Goal: Transaction & Acquisition: Purchase product/service

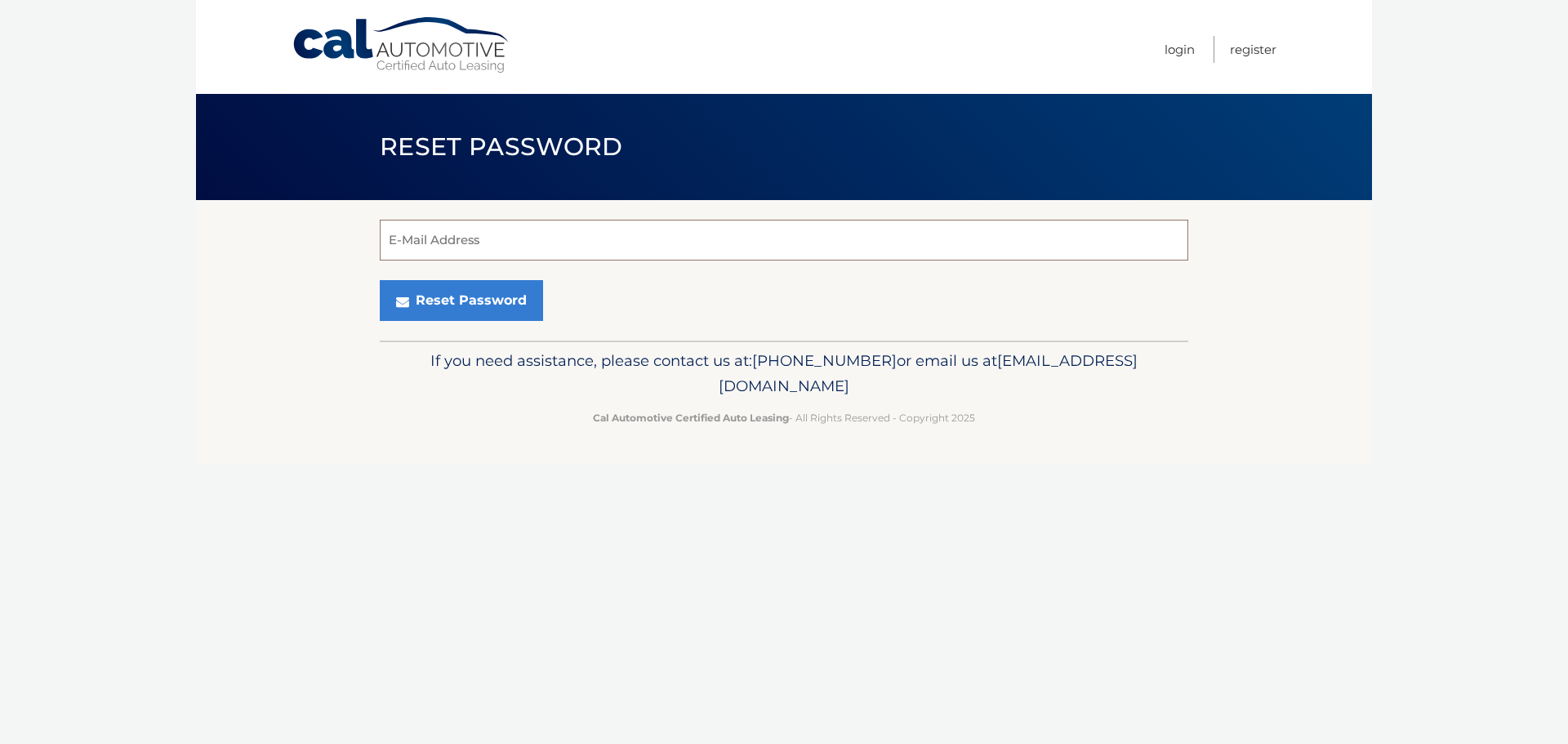
click at [594, 239] on input "E-Mail Address" at bounding box center [784, 240] width 809 height 41
type input "matt@gladstonedevelopment.com"
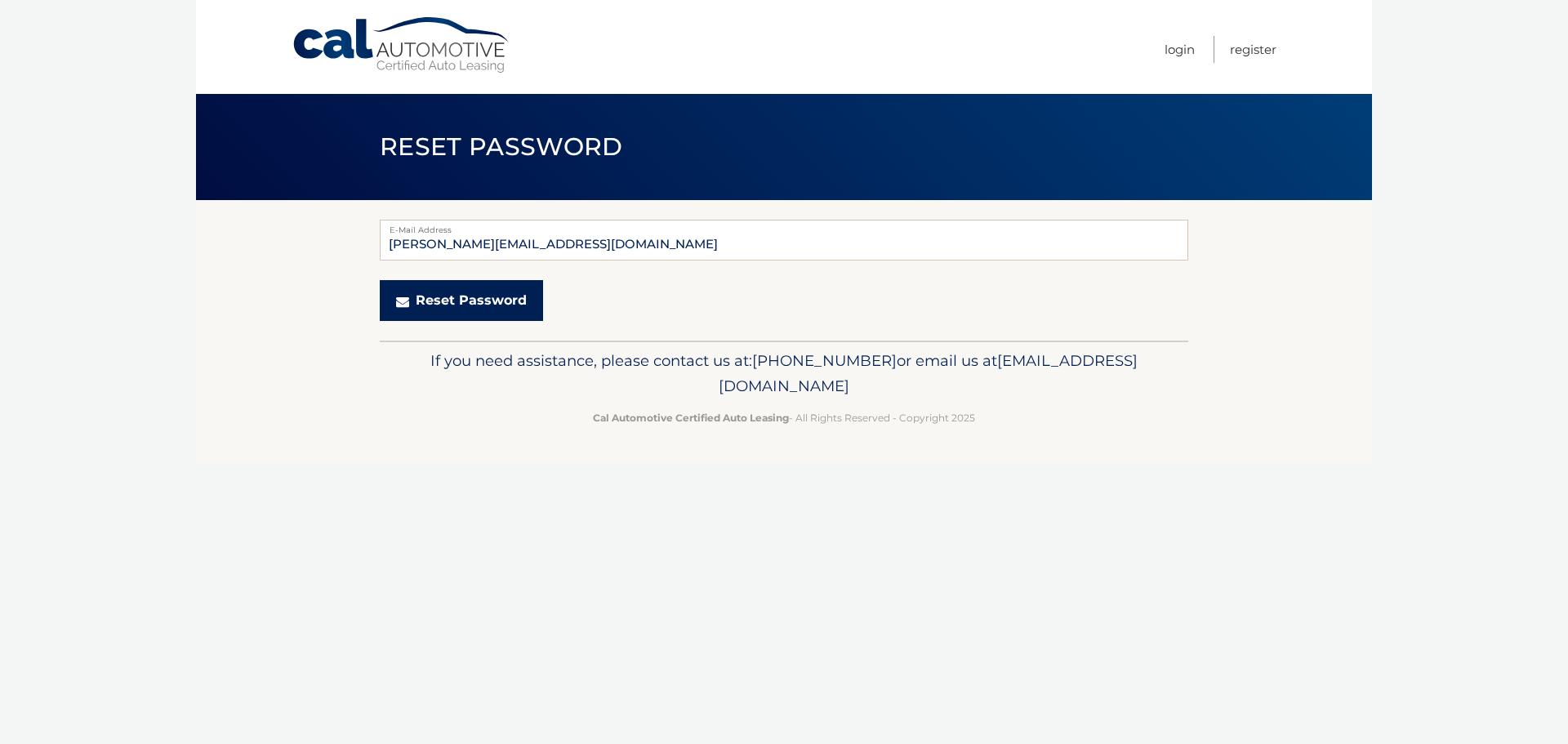
click at [496, 312] on button "Reset Password" at bounding box center [462, 300] width 163 height 41
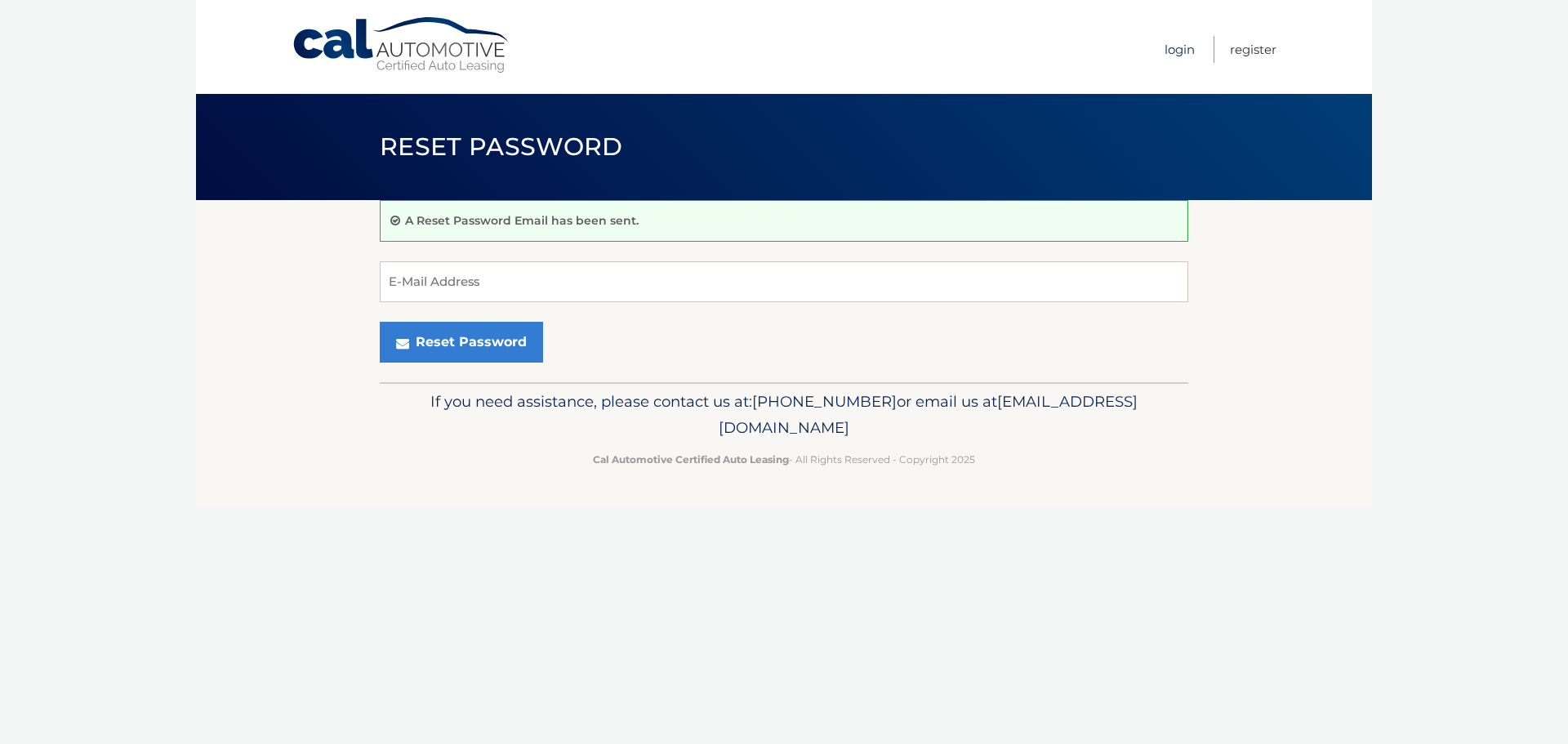
click at [1180, 49] on link "Login" at bounding box center [1180, 50] width 30 height 27
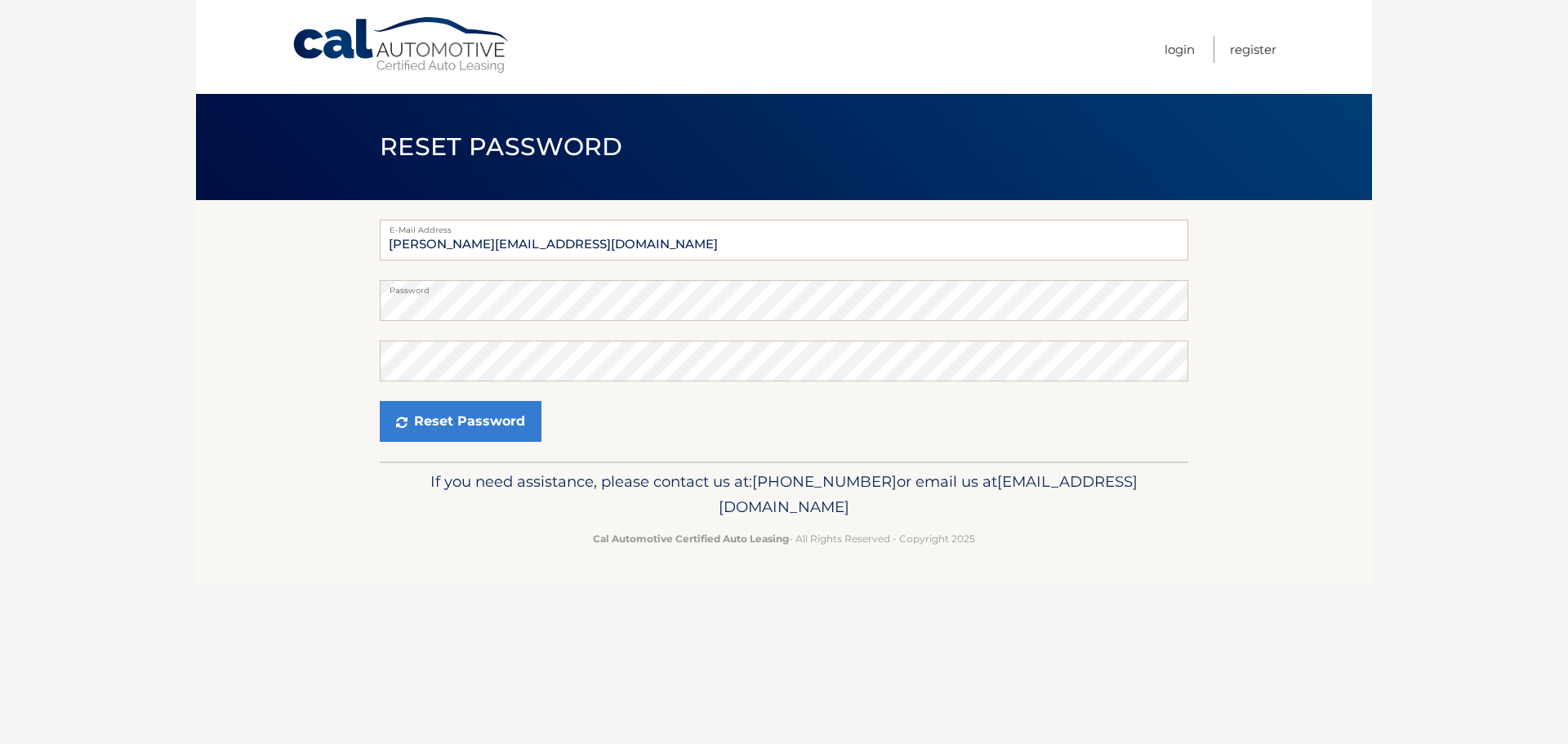
click at [552, 412] on div "Reset Password" at bounding box center [784, 422] width 809 height 41
click at [380, 401] on button "Reset Password" at bounding box center [461, 422] width 162 height 41
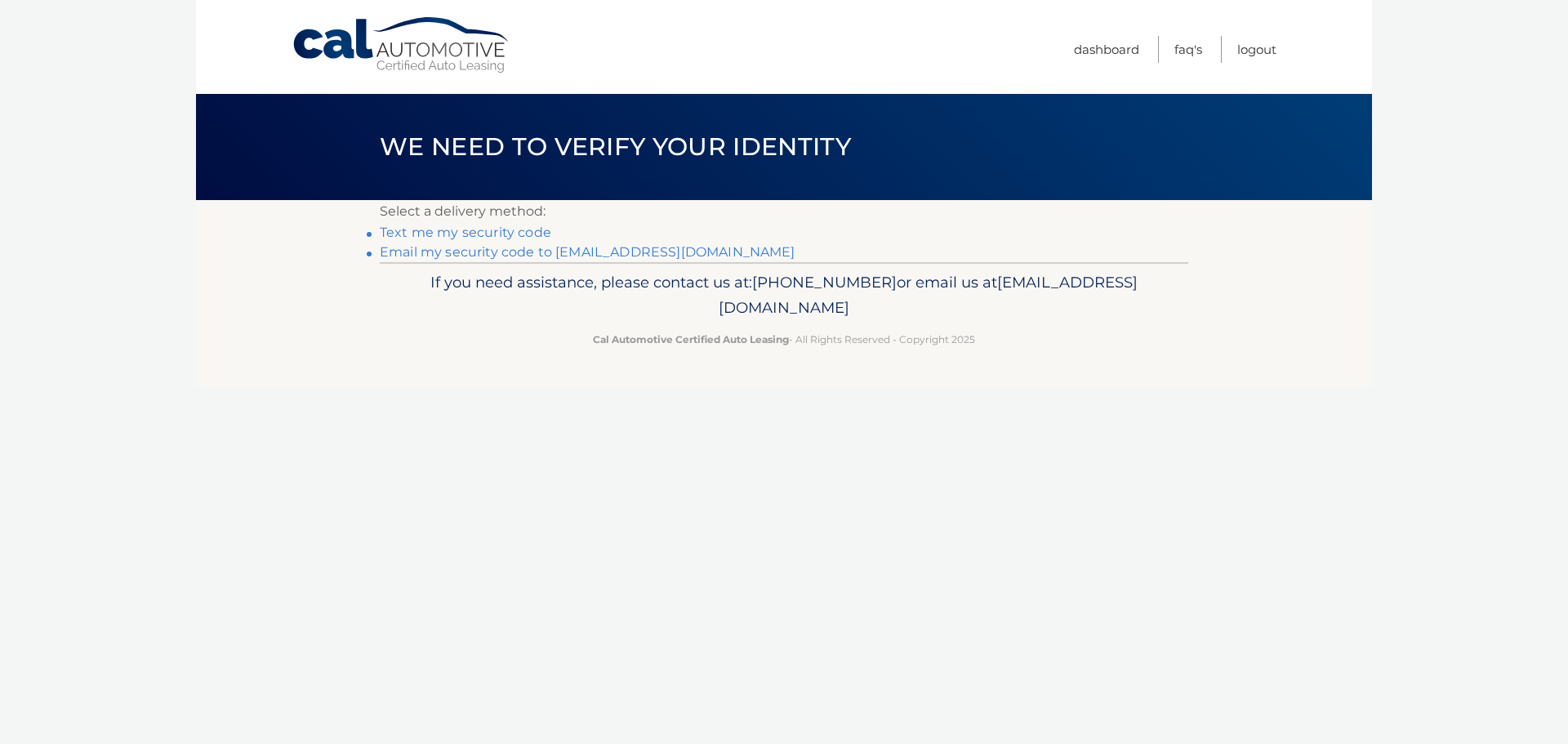
click at [524, 250] on link "Email my security code to [EMAIL_ADDRESS][DOMAIN_NAME]" at bounding box center [587, 252] width 415 height 16
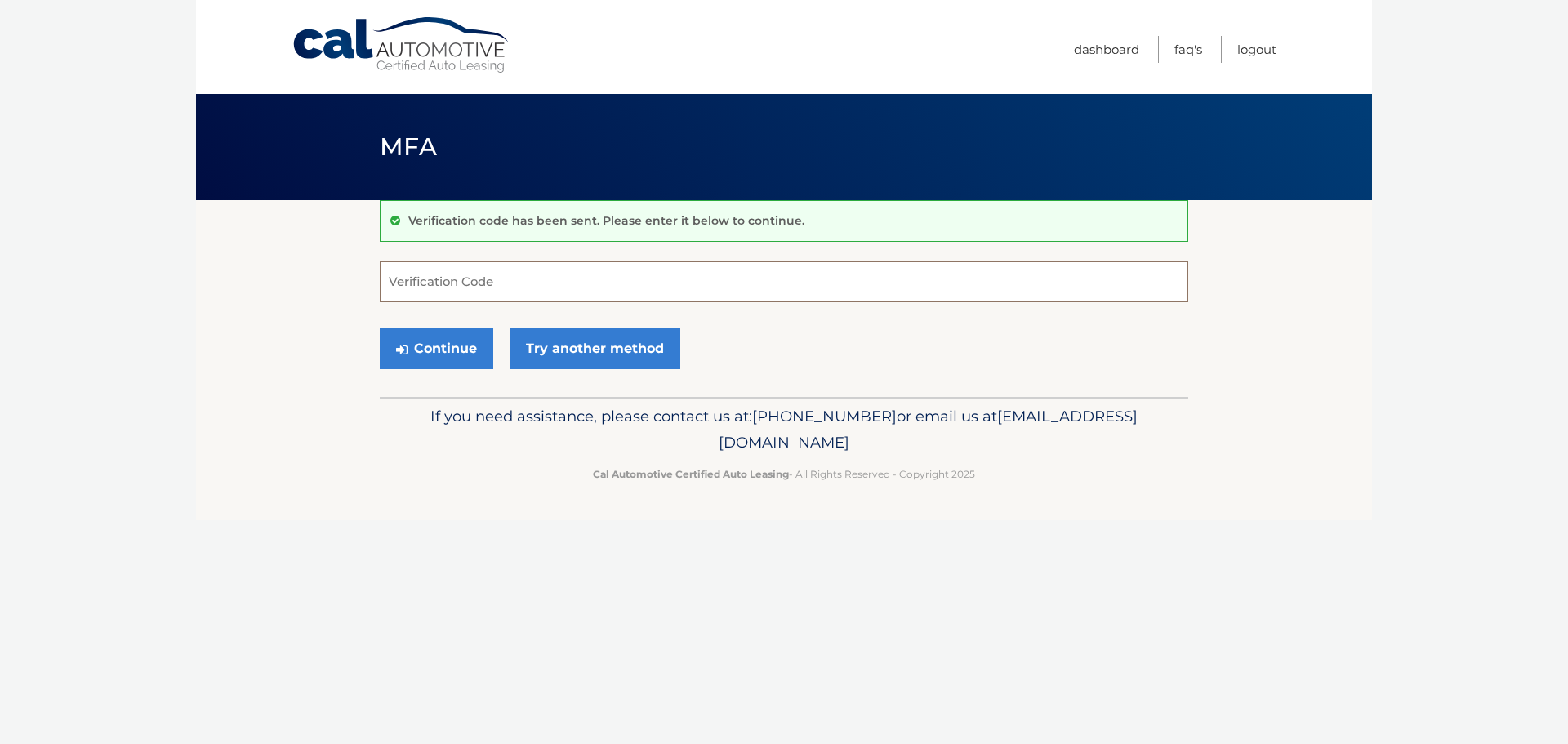
click at [526, 272] on input "Verification Code" at bounding box center [784, 282] width 809 height 41
paste input "699359"
click at [429, 337] on button "Continue" at bounding box center [437, 349] width 113 height 41
click at [448, 288] on input "699359" at bounding box center [784, 282] width 809 height 41
type input "699359"
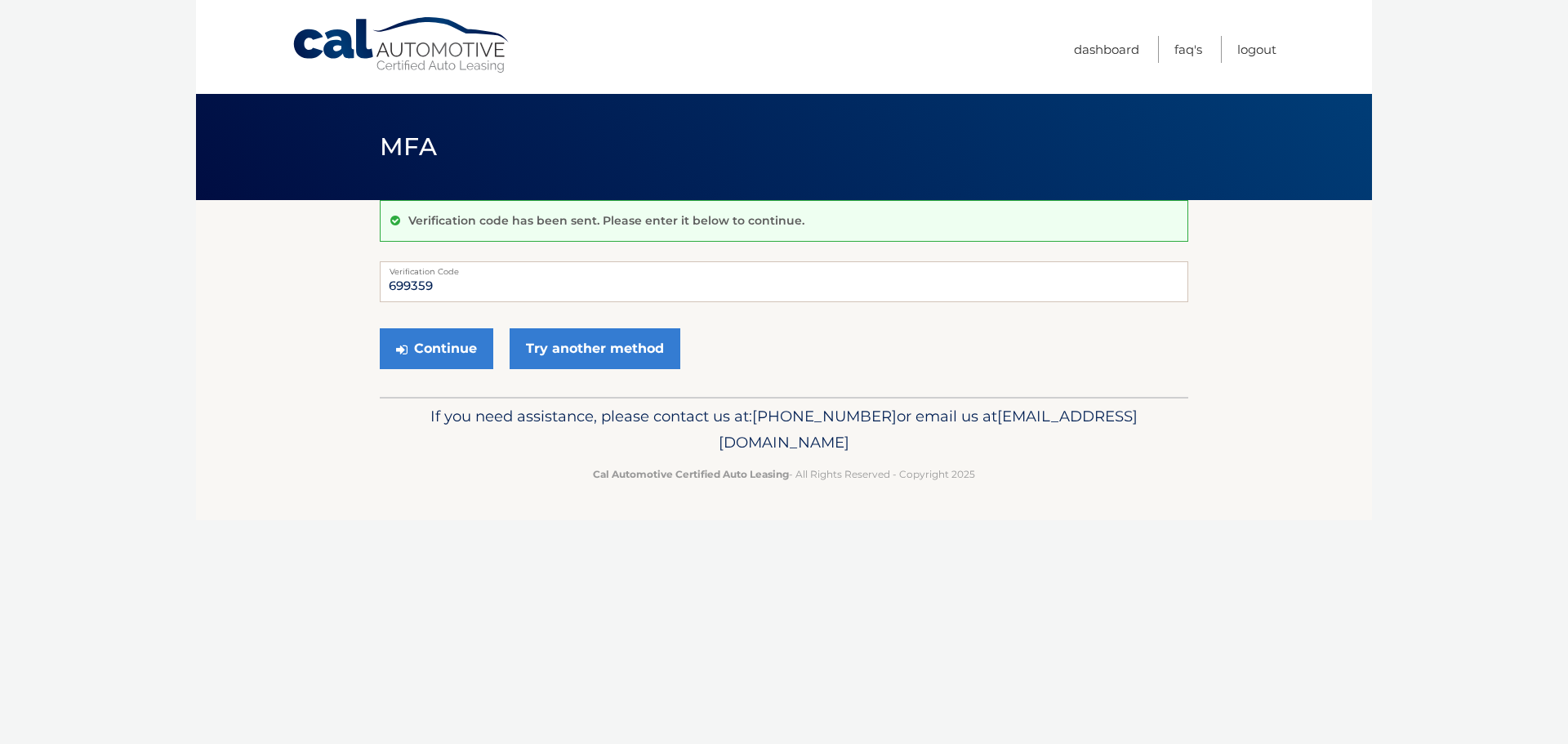
click at [439, 322] on form "699359 Verification Code Continue Try another method" at bounding box center [784, 319] width 809 height 116
click at [439, 332] on button "Continue" at bounding box center [437, 349] width 113 height 41
click at [438, 341] on button "Continue" at bounding box center [437, 349] width 113 height 41
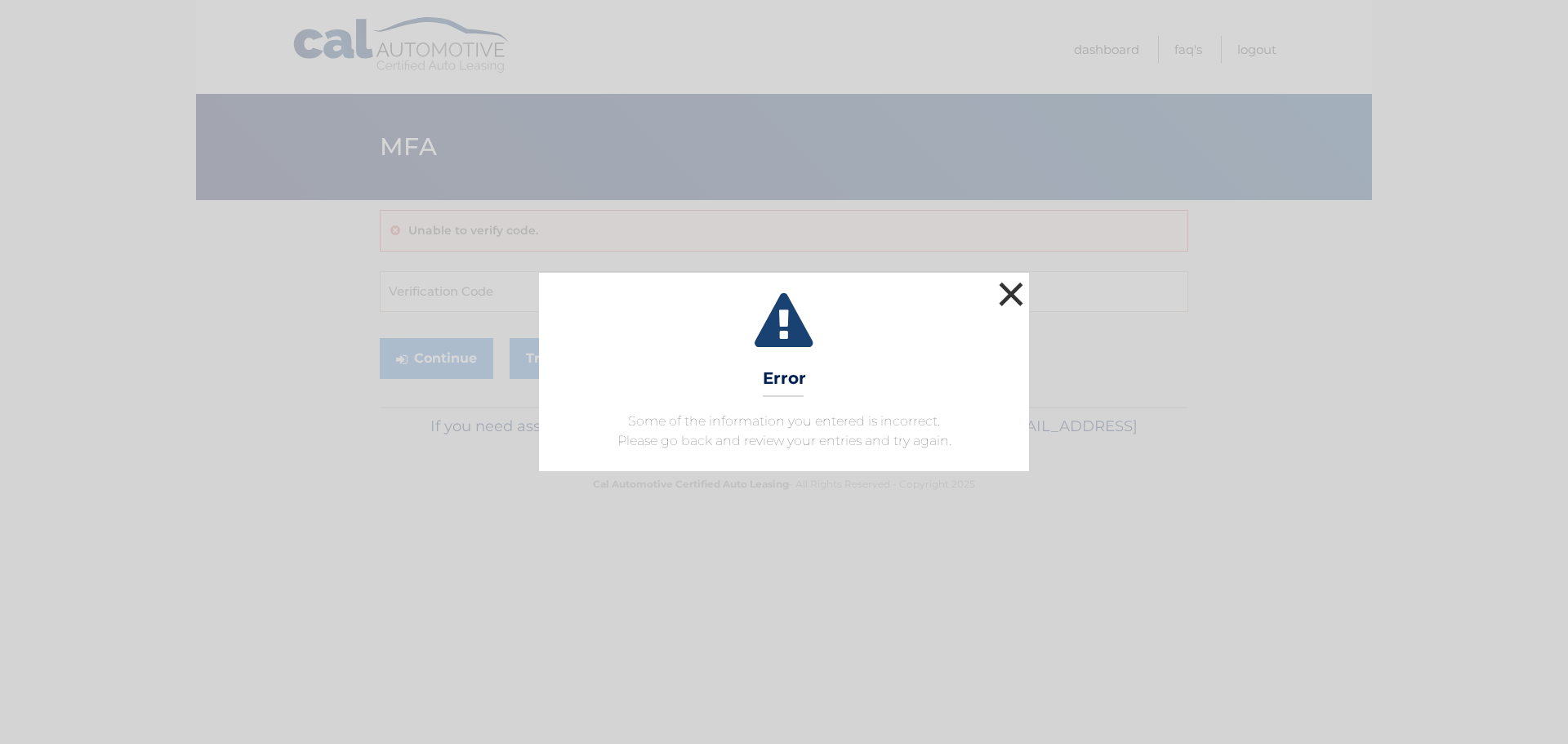
click at [1001, 278] on button "×" at bounding box center [1011, 294] width 33 height 33
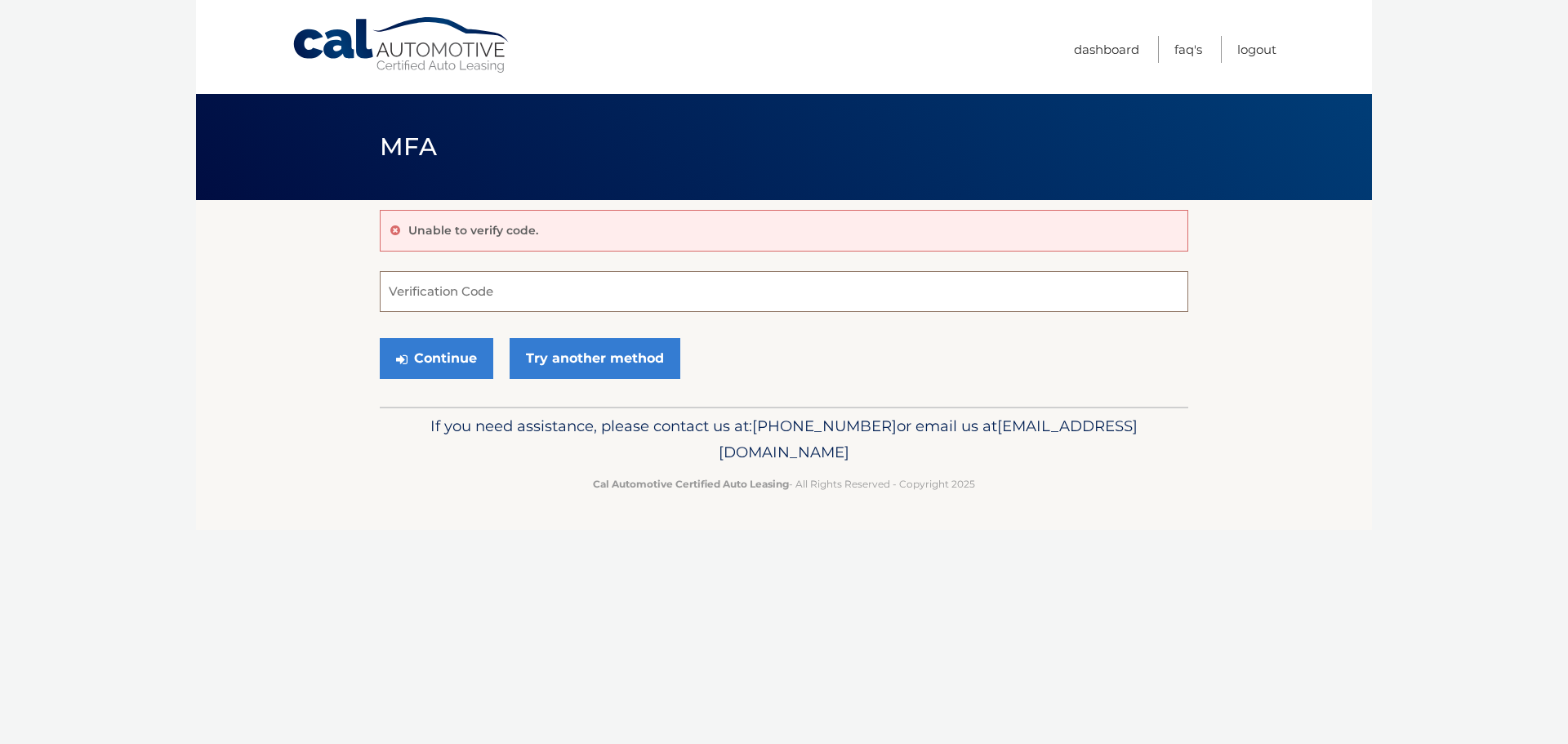
click at [526, 290] on input "Verification Code" at bounding box center [784, 291] width 809 height 41
paste input "699359"
type input "699359"
click at [461, 359] on button "Continue" at bounding box center [437, 359] width 113 height 41
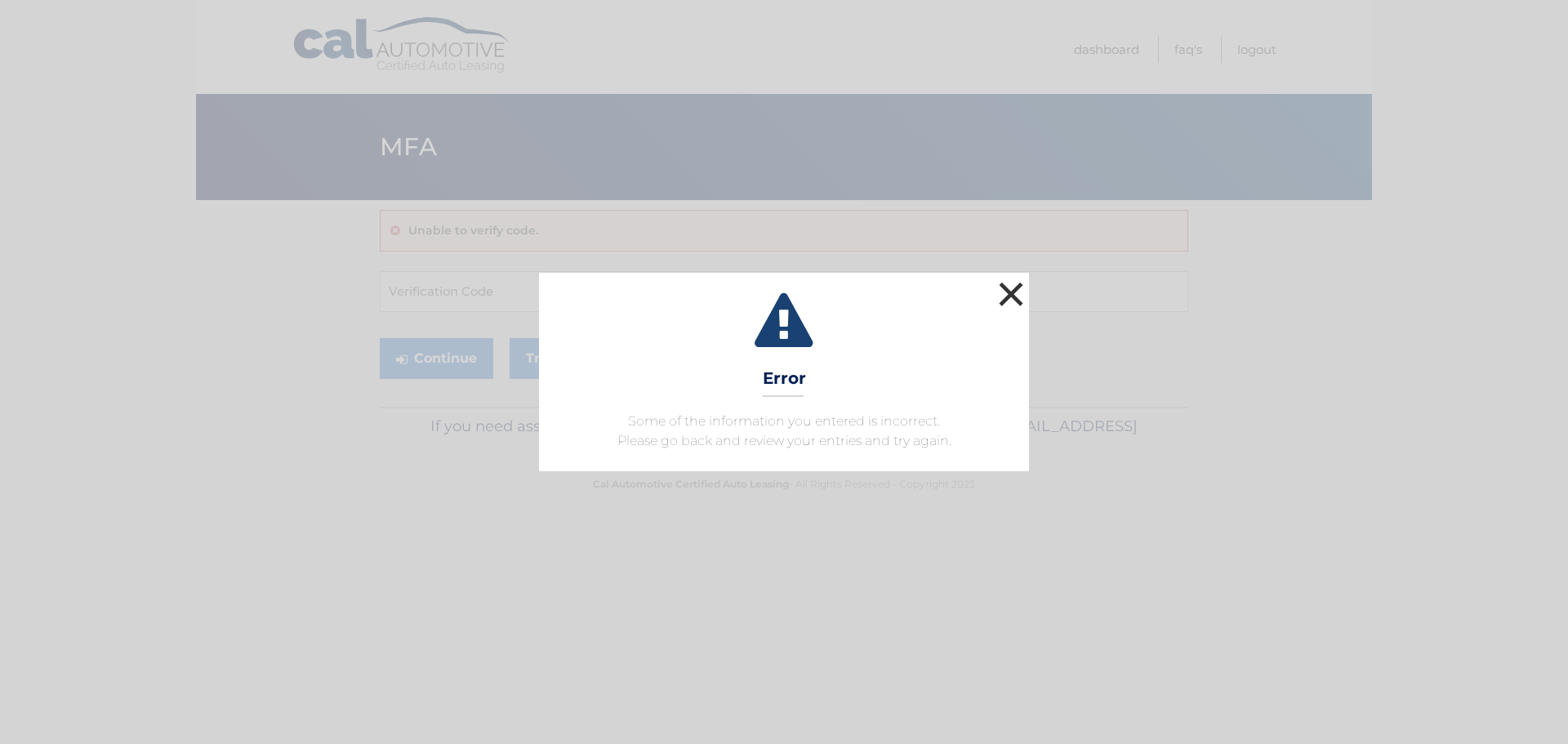
click at [1005, 303] on button "×" at bounding box center [1011, 294] width 33 height 33
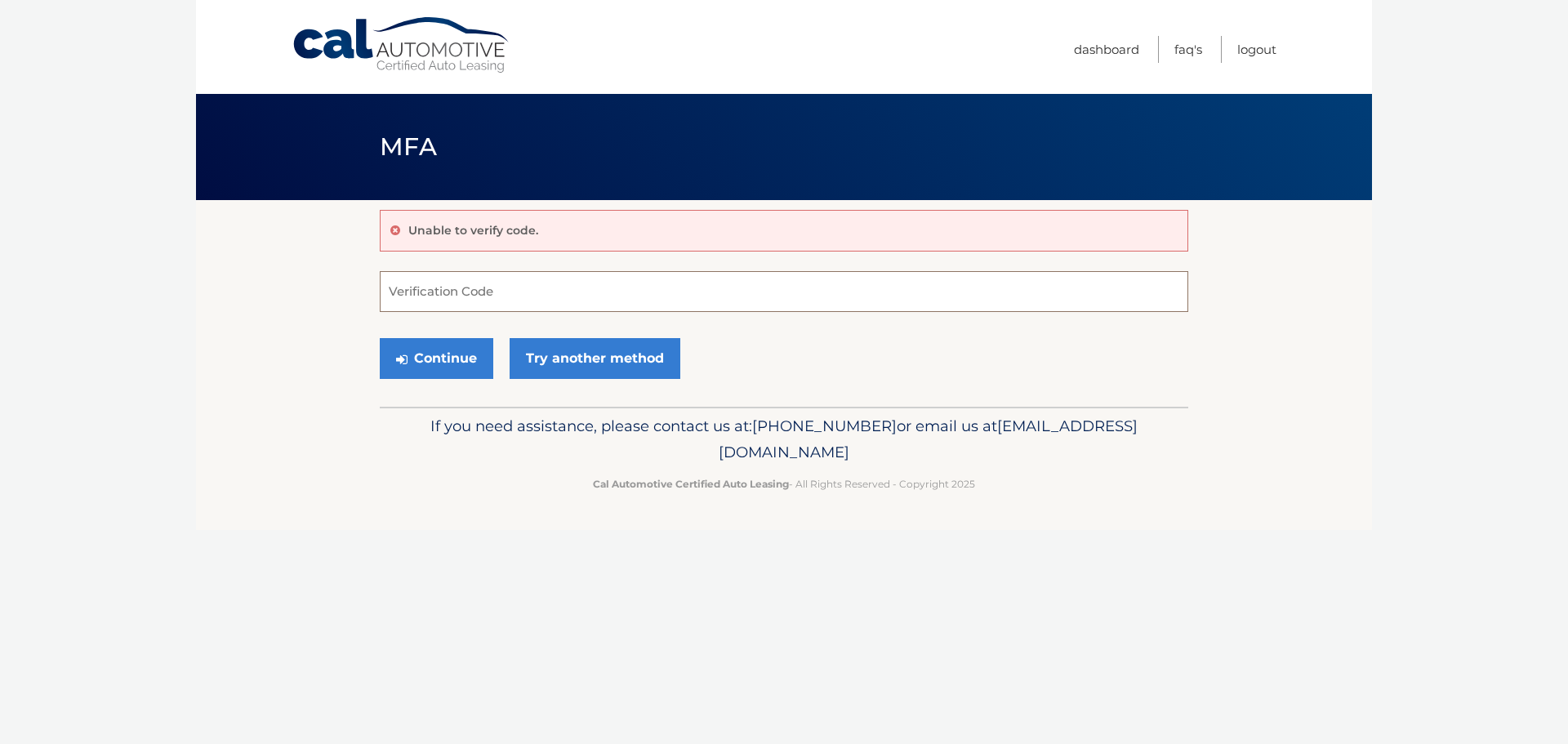
click at [484, 311] on input "Verification Code" at bounding box center [784, 291] width 809 height 41
click at [562, 364] on link "Try another method" at bounding box center [594, 359] width 171 height 41
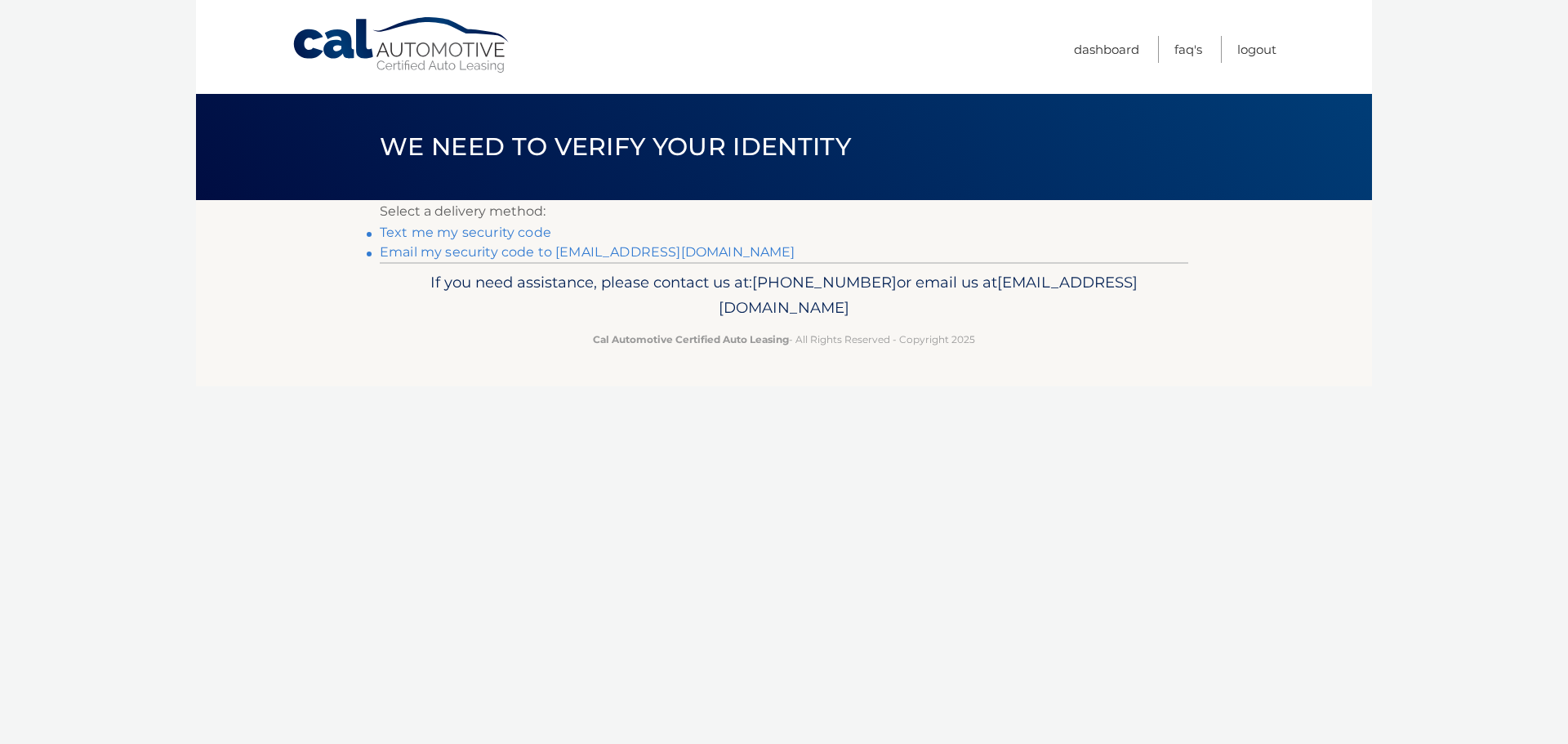
click at [508, 234] on link "Text me my security code" at bounding box center [466, 233] width 172 height 16
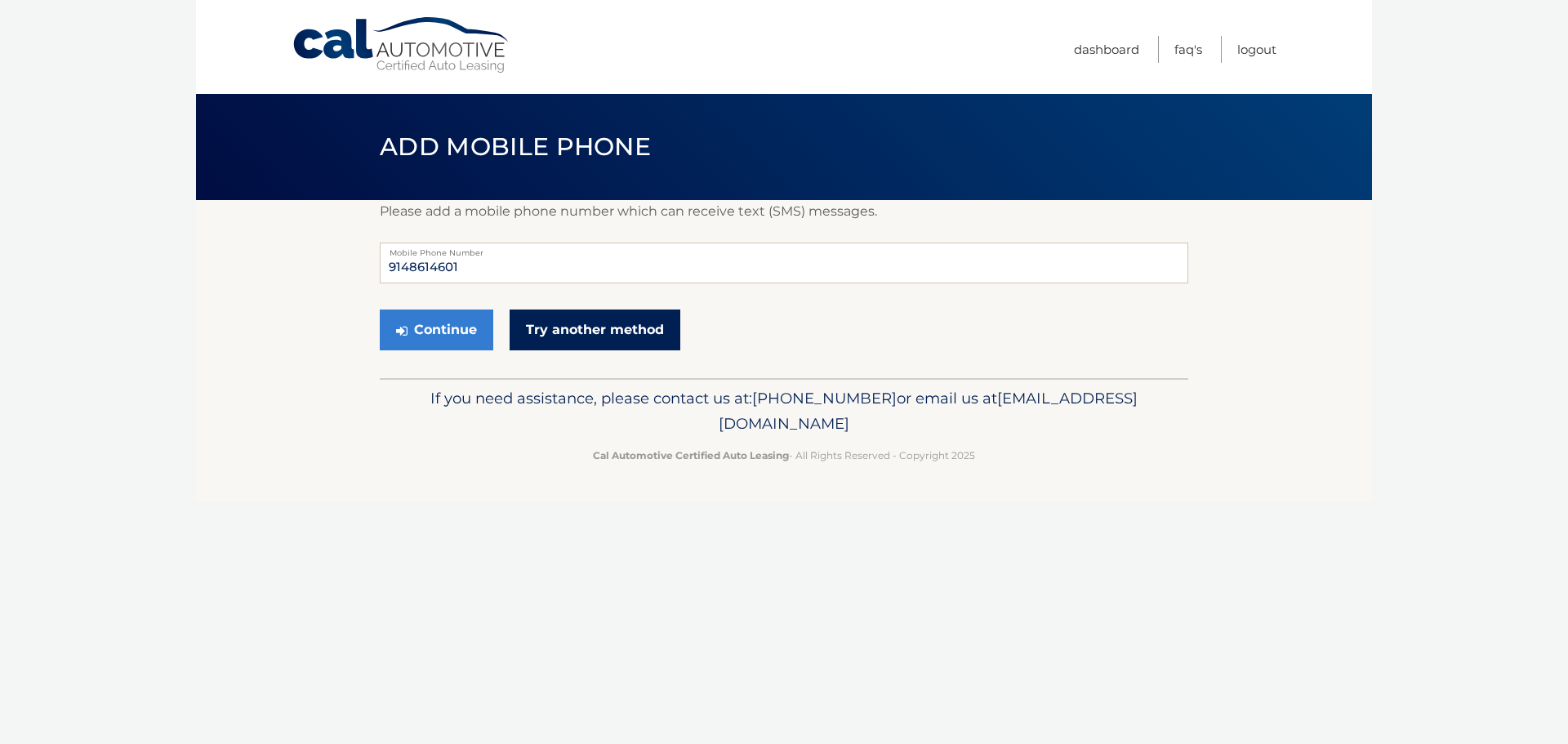
click at [561, 320] on link "Try another method" at bounding box center [594, 329] width 171 height 41
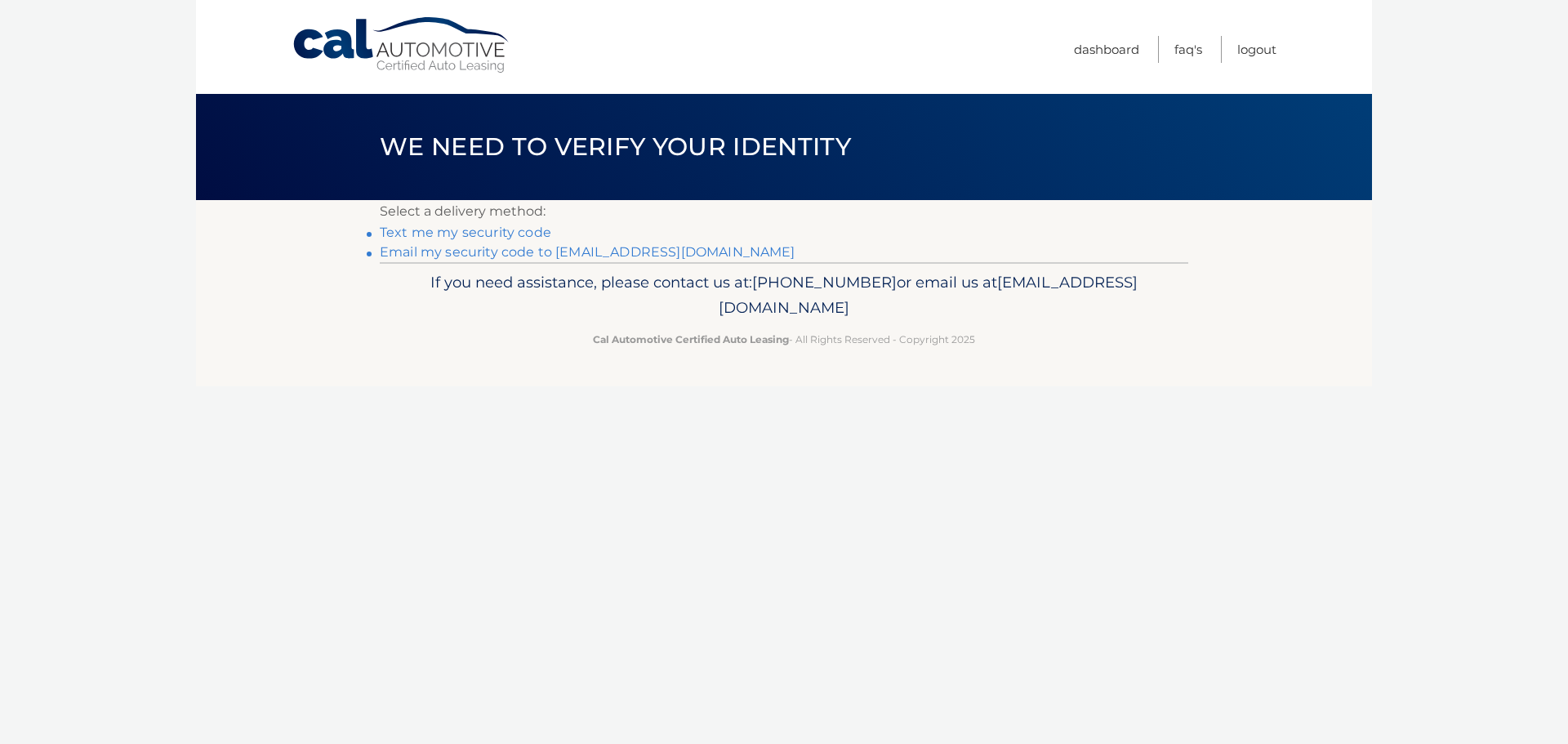
click at [496, 250] on link "Email my security code to m***@gladstonedevelopment.com" at bounding box center [587, 252] width 415 height 16
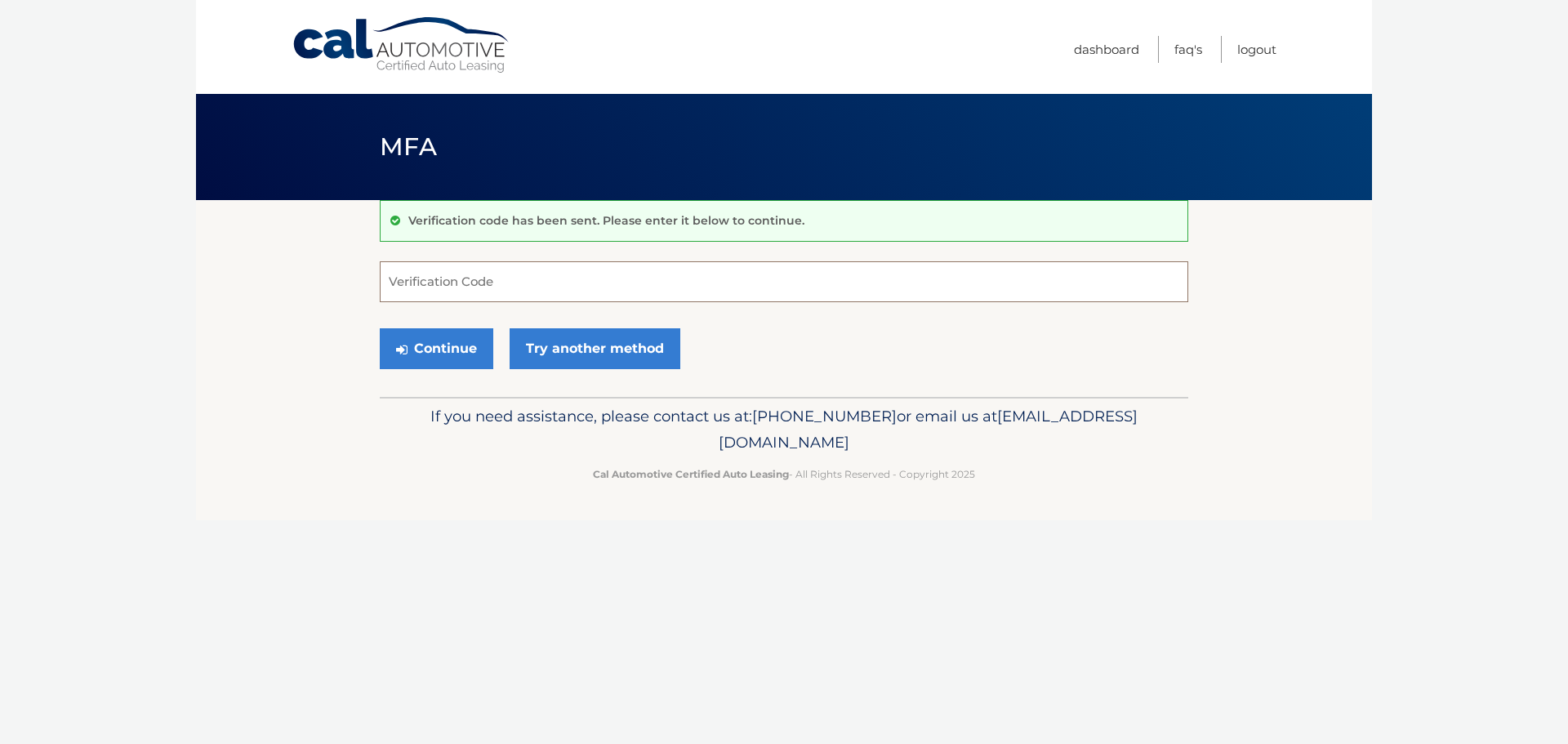
click at [479, 275] on input "Verification Code" at bounding box center [784, 282] width 809 height 41
type input "164448"
click at [443, 351] on button "Continue" at bounding box center [437, 349] width 113 height 41
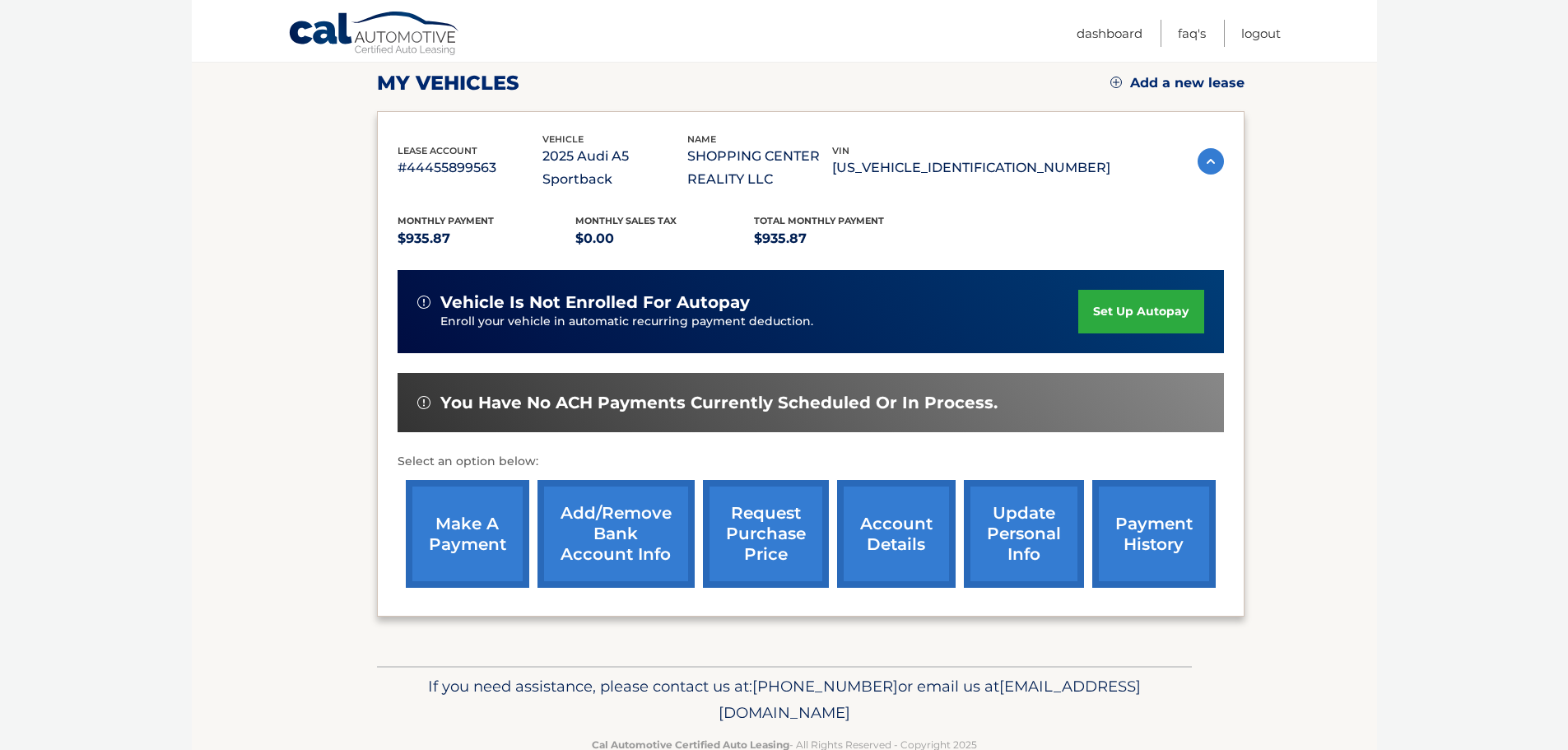
scroll to position [235, 0]
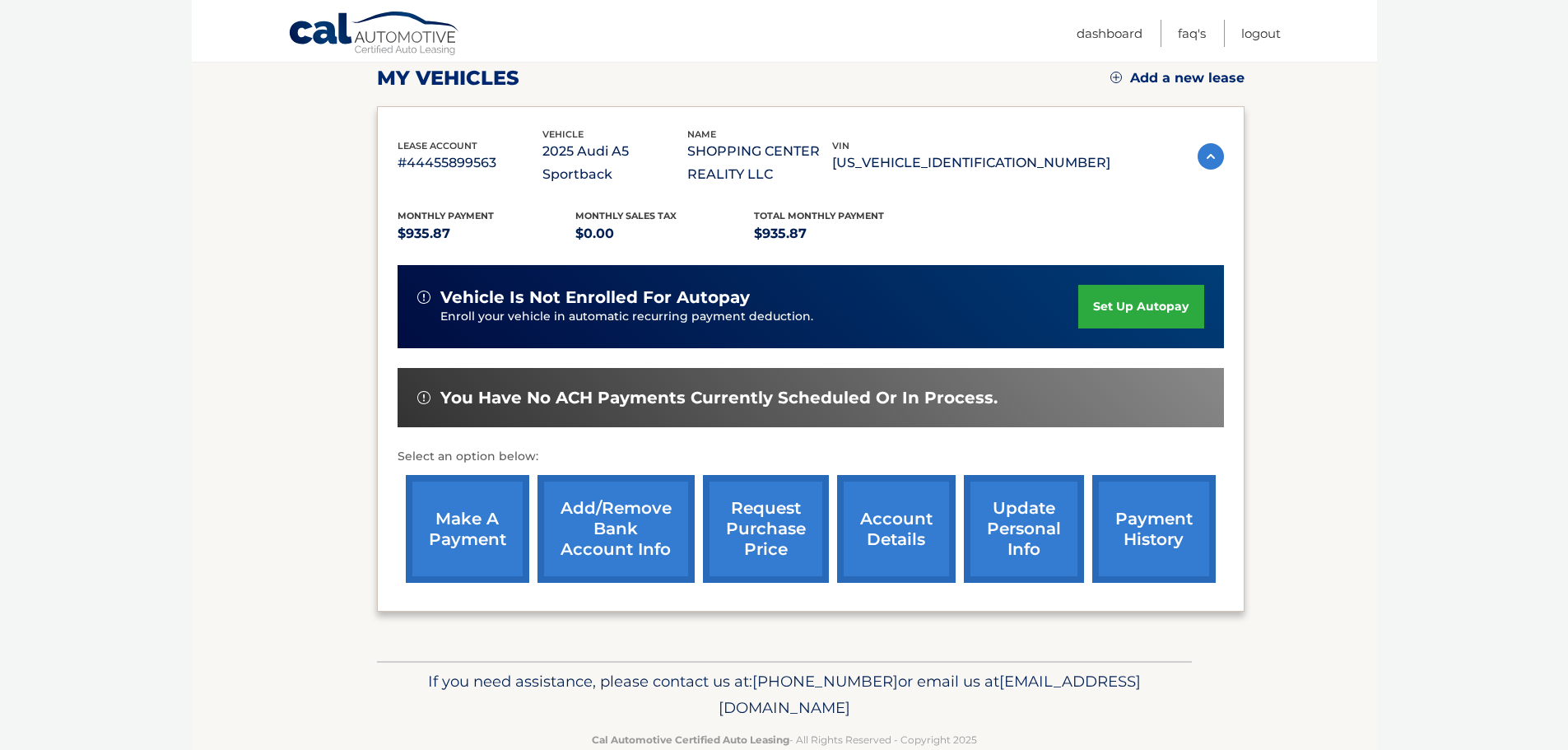
click at [483, 515] on link "make a payment" at bounding box center [468, 529] width 123 height 108
click at [486, 538] on link "make a payment" at bounding box center [468, 529] width 123 height 108
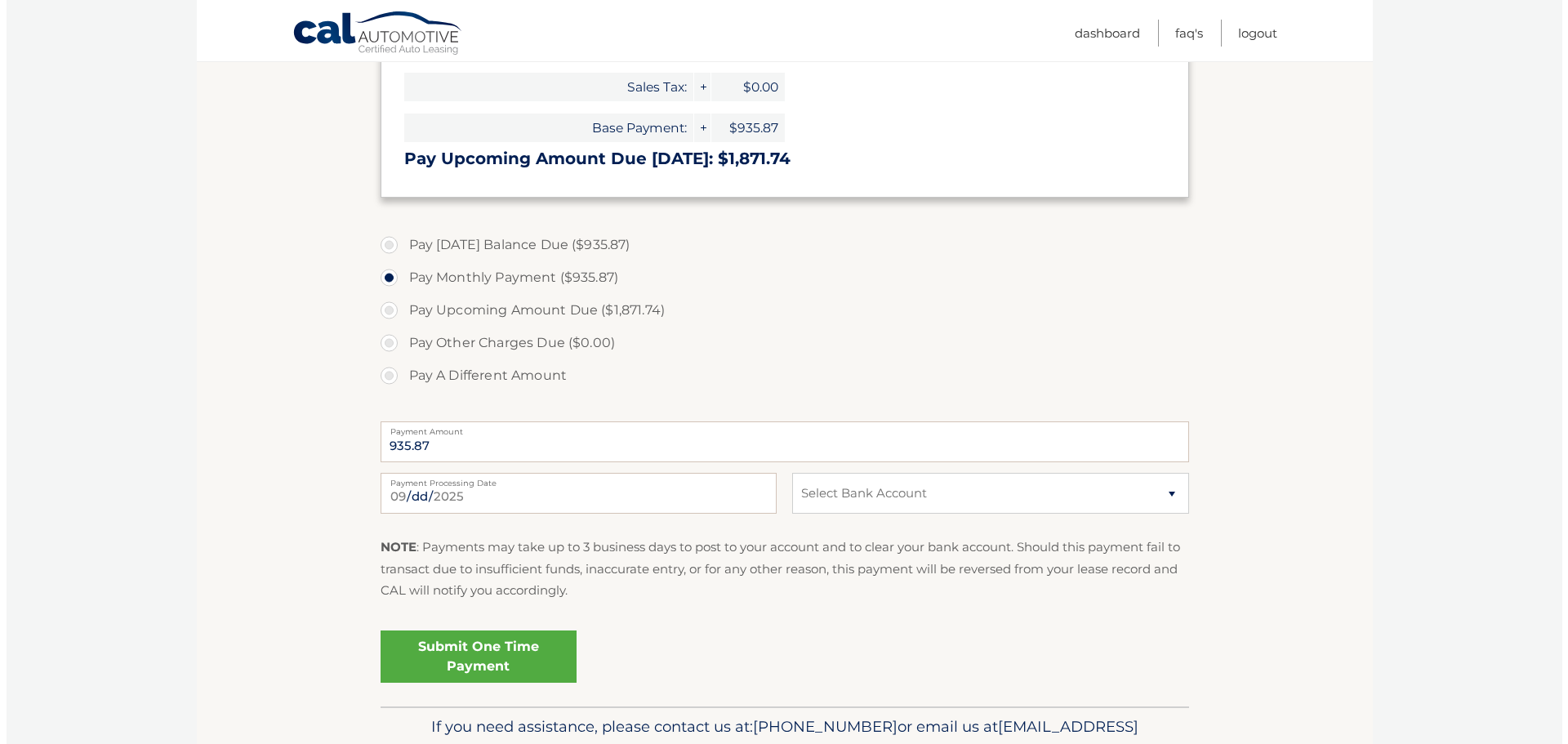
scroll to position [423, 0]
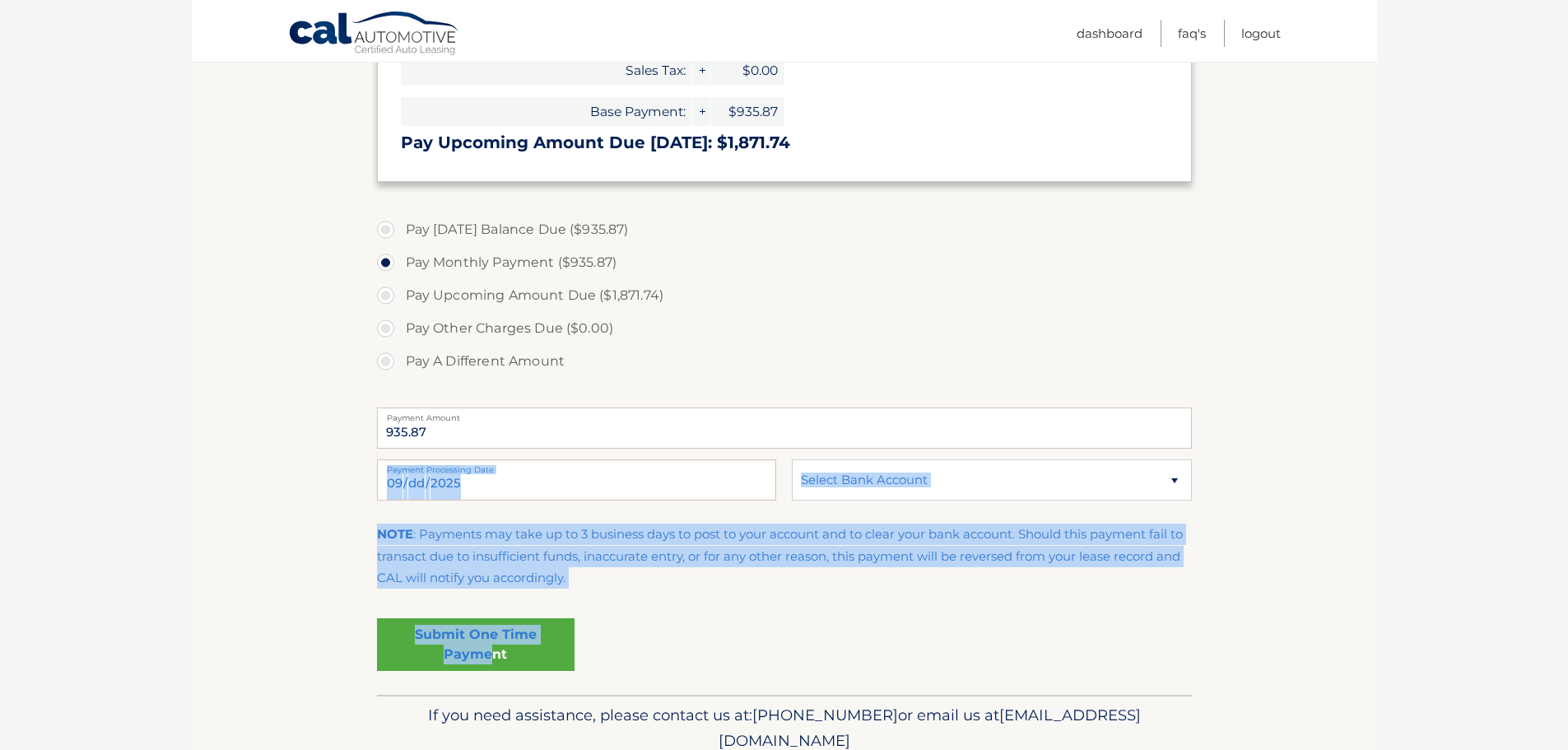
drag, startPoint x: 490, startPoint y: 646, endPoint x: 773, endPoint y: 488, distance: 324.1
click at [773, 488] on fieldset "Pay [DATE] Balance Due ($935.87) Pay Monthly Payment ($935.87) Pay Upcoming Amo…" at bounding box center [784, 451] width 815 height 487
click at [845, 470] on select "Select Bank Account Checking M &amp; T BANK *****0187 Checking M &amp; T BANK *…" at bounding box center [991, 480] width 399 height 41
select select "Y2FkNGE3N2EtMWQyMC00OTkyLWIxOTYtOTY3ZWUzN2U5NjJl"
click at [792, 460] on select "Select Bank Account Checking M &amp; T BANK *****0187 Checking M &amp; T BANK *…" at bounding box center [991, 480] width 399 height 41
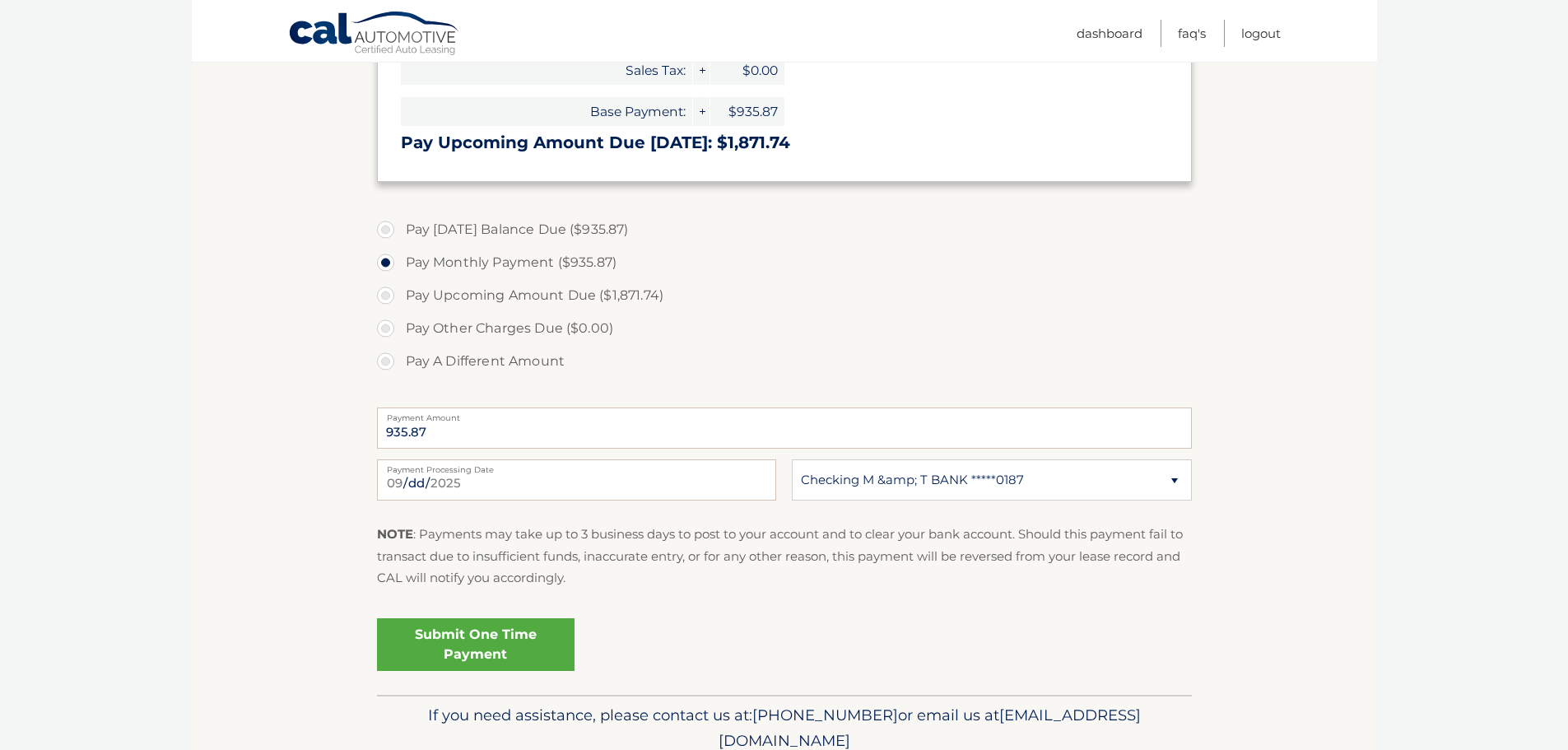
click at [498, 620] on link "Submit One Time Payment" at bounding box center [475, 644] width 197 height 53
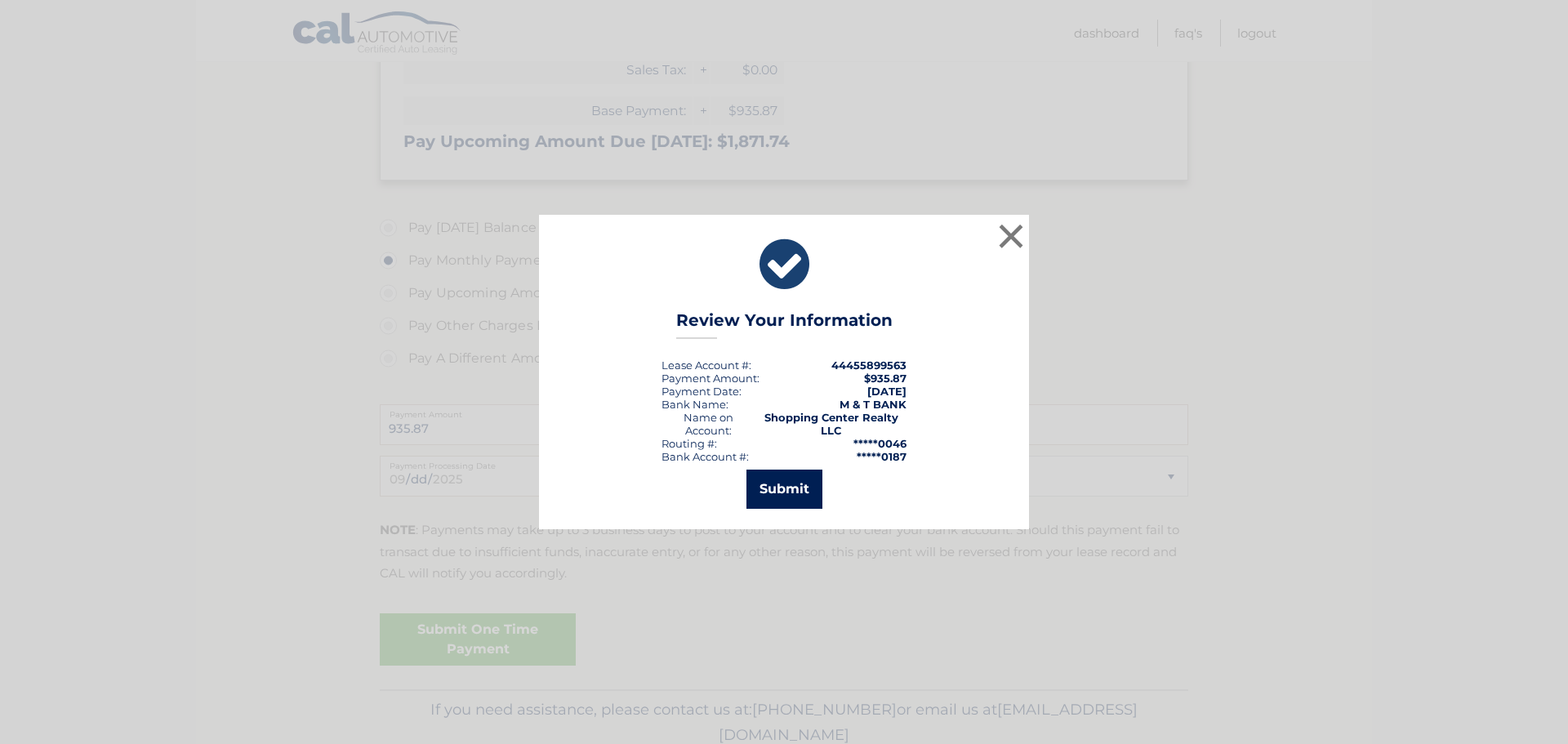
click at [788, 500] on button "Submit" at bounding box center [785, 489] width 76 height 39
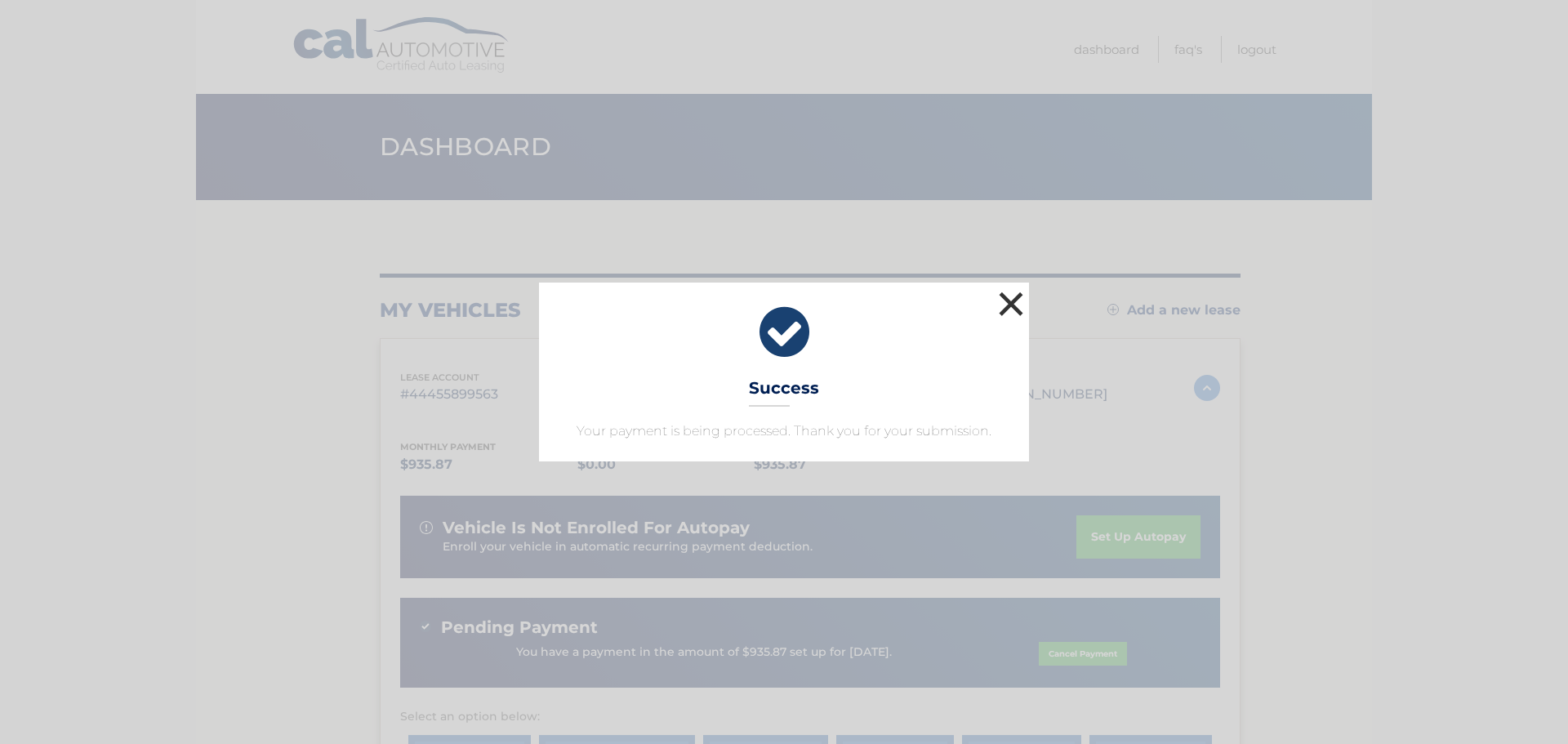
click at [1013, 309] on button "×" at bounding box center [1011, 304] width 33 height 33
